Goal: Complete application form

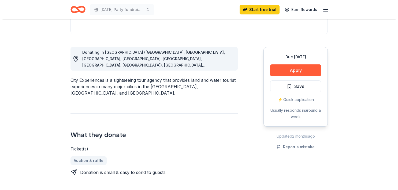
scroll to position [129, 0]
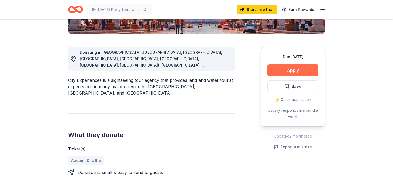
click at [291, 73] on button "Apply" at bounding box center [292, 71] width 51 height 12
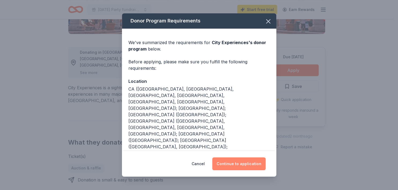
click at [244, 165] on button "Continue to application" at bounding box center [238, 164] width 53 height 13
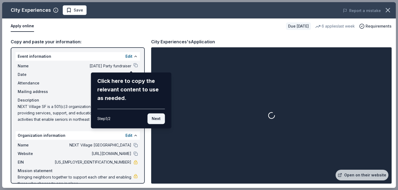
click at [152, 120] on button "Next" at bounding box center [155, 119] width 17 height 11
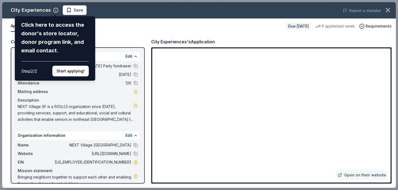
click at [230, 172] on div "City Experiences Click here to access the donor's store locator, donor program …" at bounding box center [198, 95] width 393 height 186
click at [192, 97] on div "City Experiences Click here to access the donor's store locator, donor program …" at bounding box center [198, 95] width 393 height 186
click at [372, 176] on div "City Experiences Click here to access the donor's store locator, donor program …" at bounding box center [198, 95] width 393 height 186
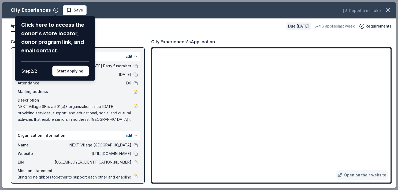
click at [376, 153] on div "City Experiences Click here to access the donor's store locator, donor program …" at bounding box center [198, 95] width 393 height 186
click at [364, 84] on div "City Experiences Click here to access the donor's store locator, donor program …" at bounding box center [198, 95] width 393 height 186
click at [72, 66] on button "Start applying!" at bounding box center [70, 71] width 36 height 11
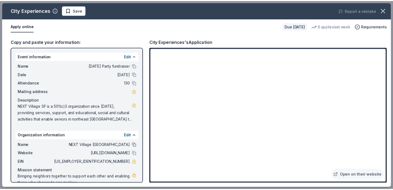
scroll to position [10, 0]
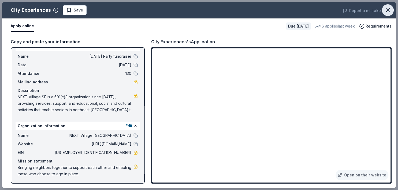
click at [387, 9] on icon "button" at bounding box center [387, 9] width 7 height 7
